Goal: Task Accomplishment & Management: Manage account settings

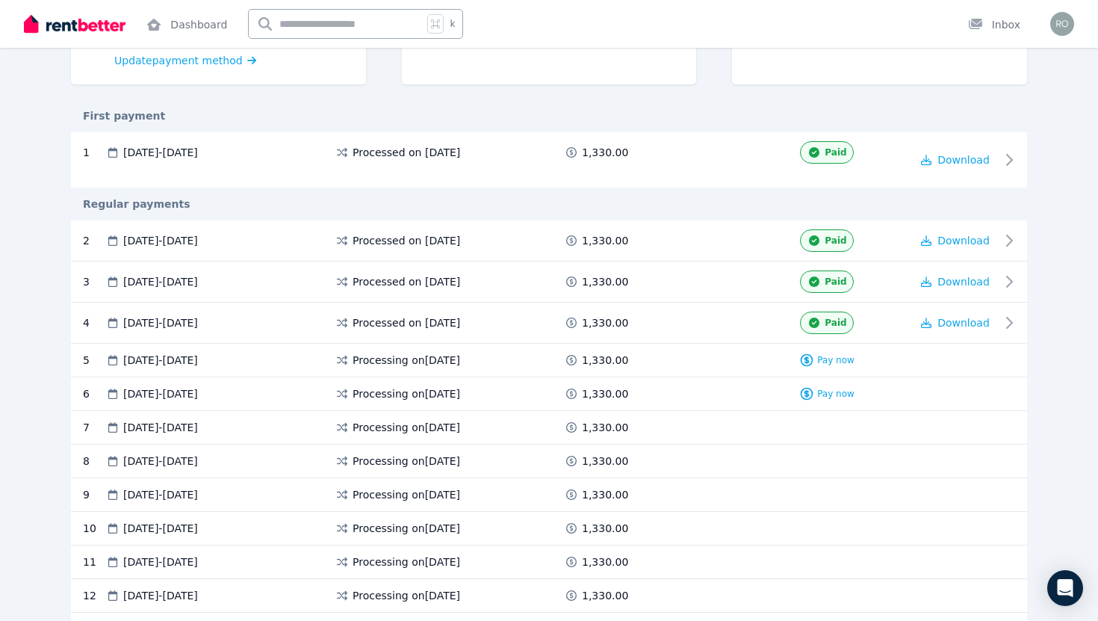
scroll to position [247, 0]
click at [1013, 319] on icon at bounding box center [1014, 322] width 5 height 10
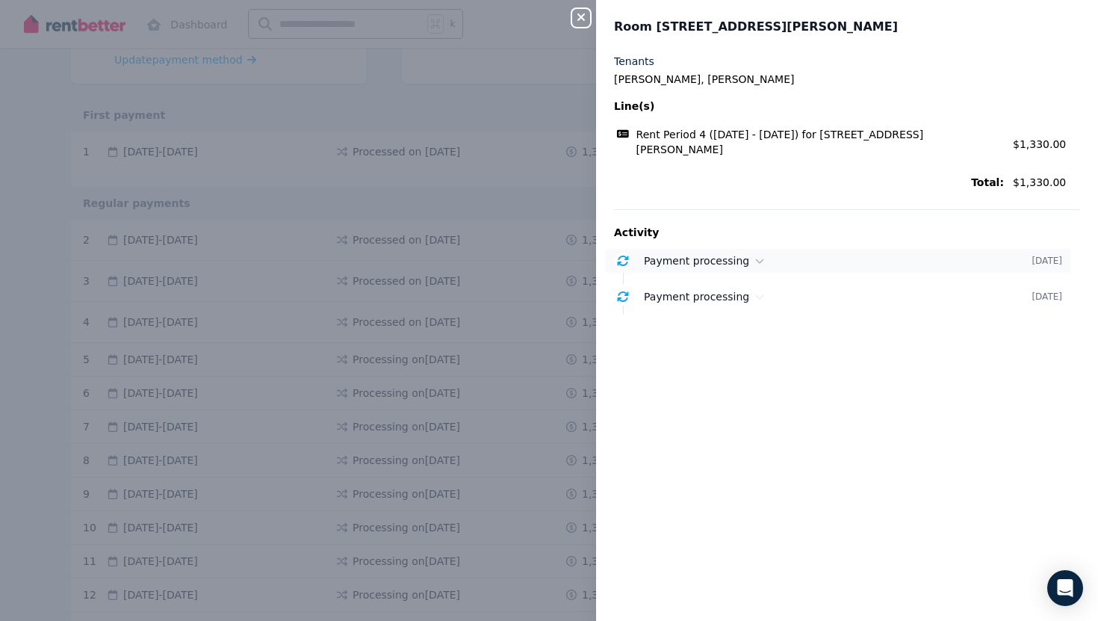
click at [743, 267] on div "Payment processing" at bounding box center [838, 260] width 388 height 15
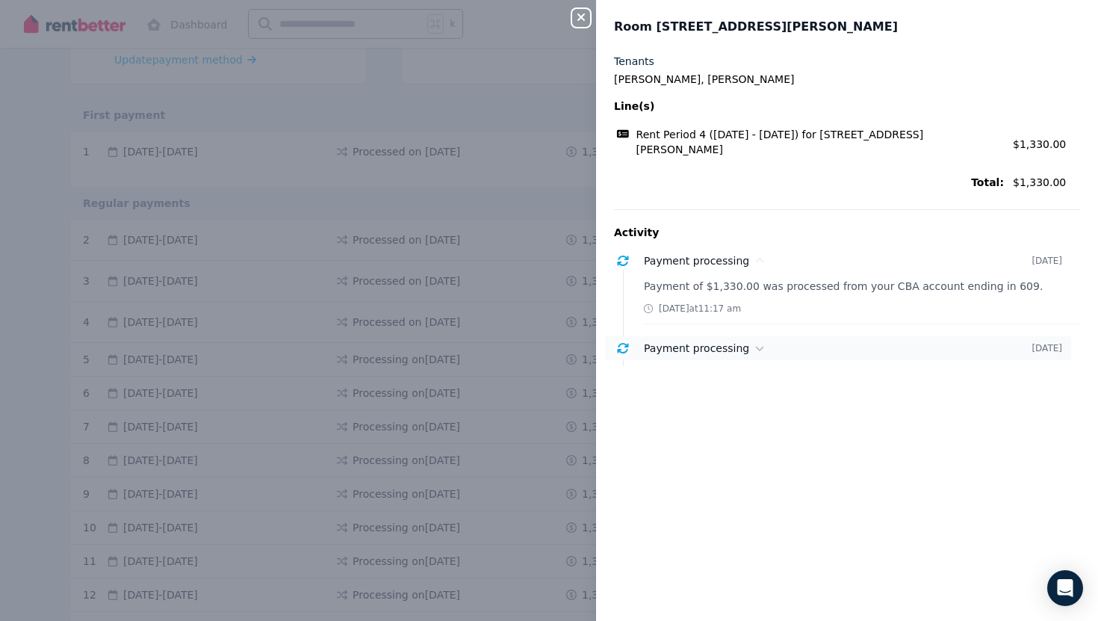
click at [738, 354] on div "Payment processing" at bounding box center [838, 348] width 388 height 15
click at [590, 24] on div "Close panel" at bounding box center [587, 13] width 30 height 27
click at [585, 20] on icon "button" at bounding box center [581, 17] width 18 height 12
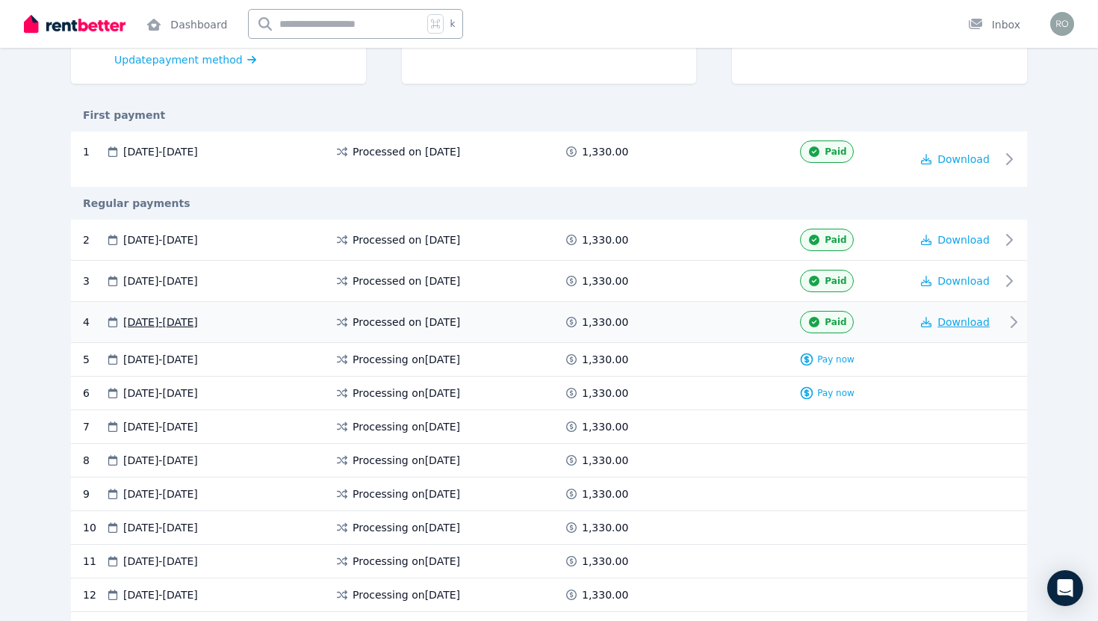
click at [934, 322] on button "Download" at bounding box center [955, 322] width 69 height 15
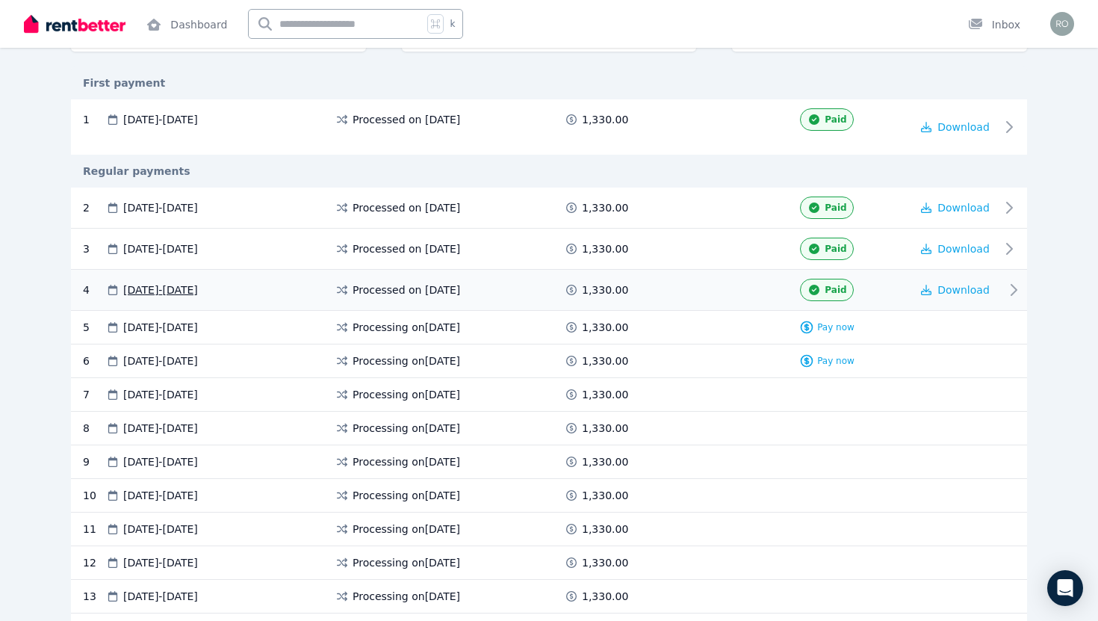
scroll to position [392, 0]
